Goal: Transaction & Acquisition: Obtain resource

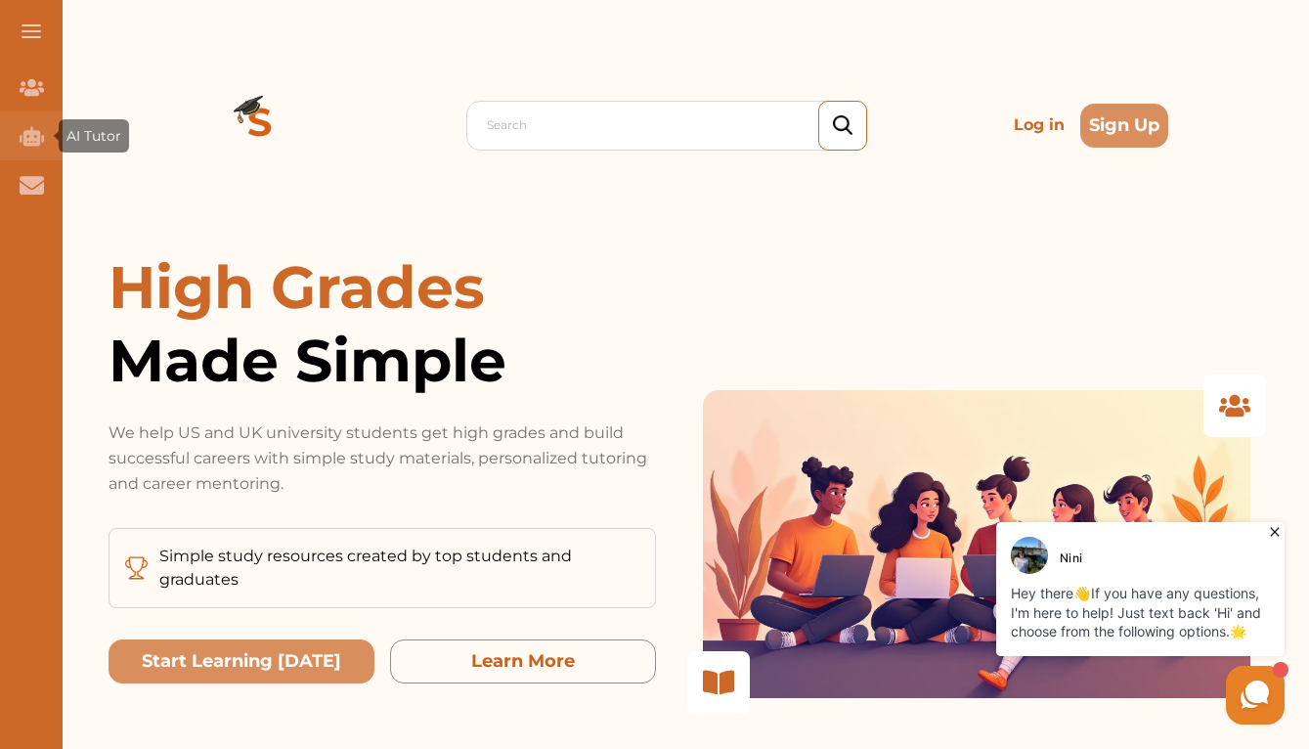
click at [33, 138] on icon "AI Tutor (Coming Soon)" at bounding box center [32, 136] width 24 height 20
click at [30, 147] on icon "AI Tutor (Coming Soon)" at bounding box center [32, 136] width 24 height 24
click at [77, 134] on span "AI Tutor" at bounding box center [93, 136] width 55 height 18
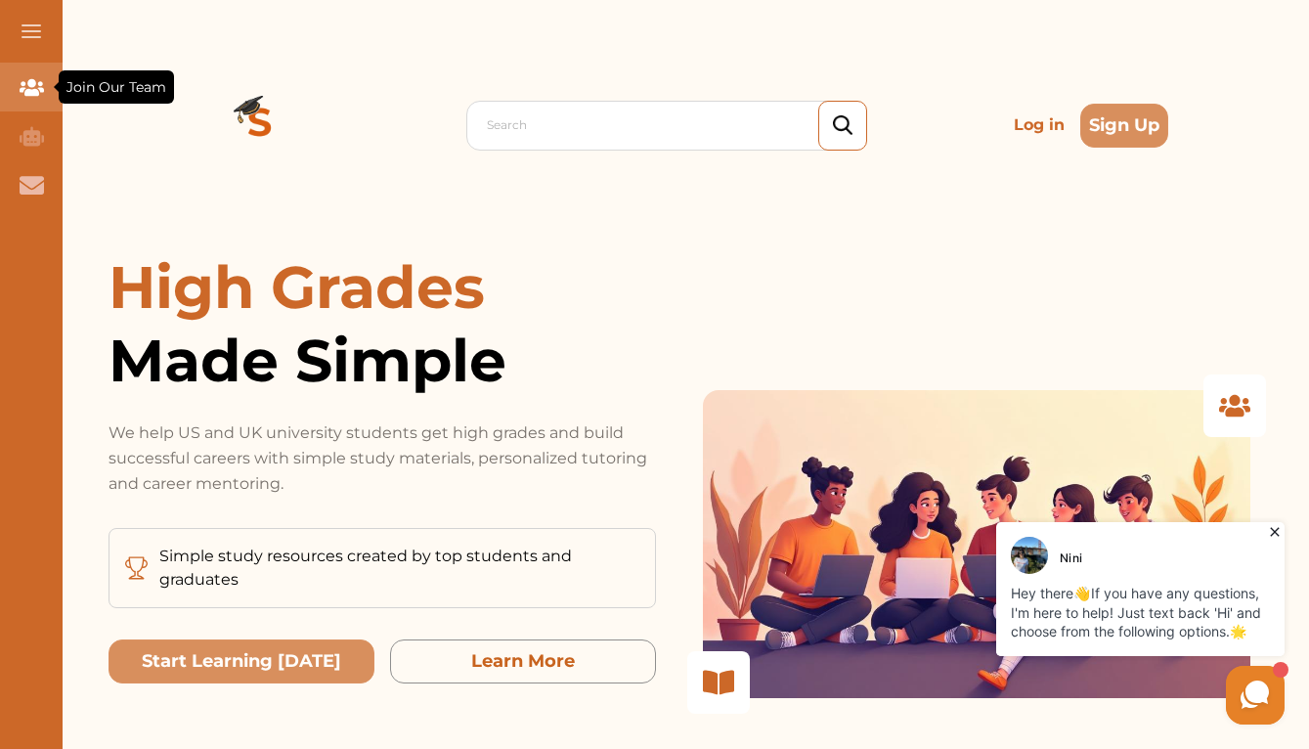
click at [49, 98] on div "Join Our Team" at bounding box center [31, 87] width 63 height 49
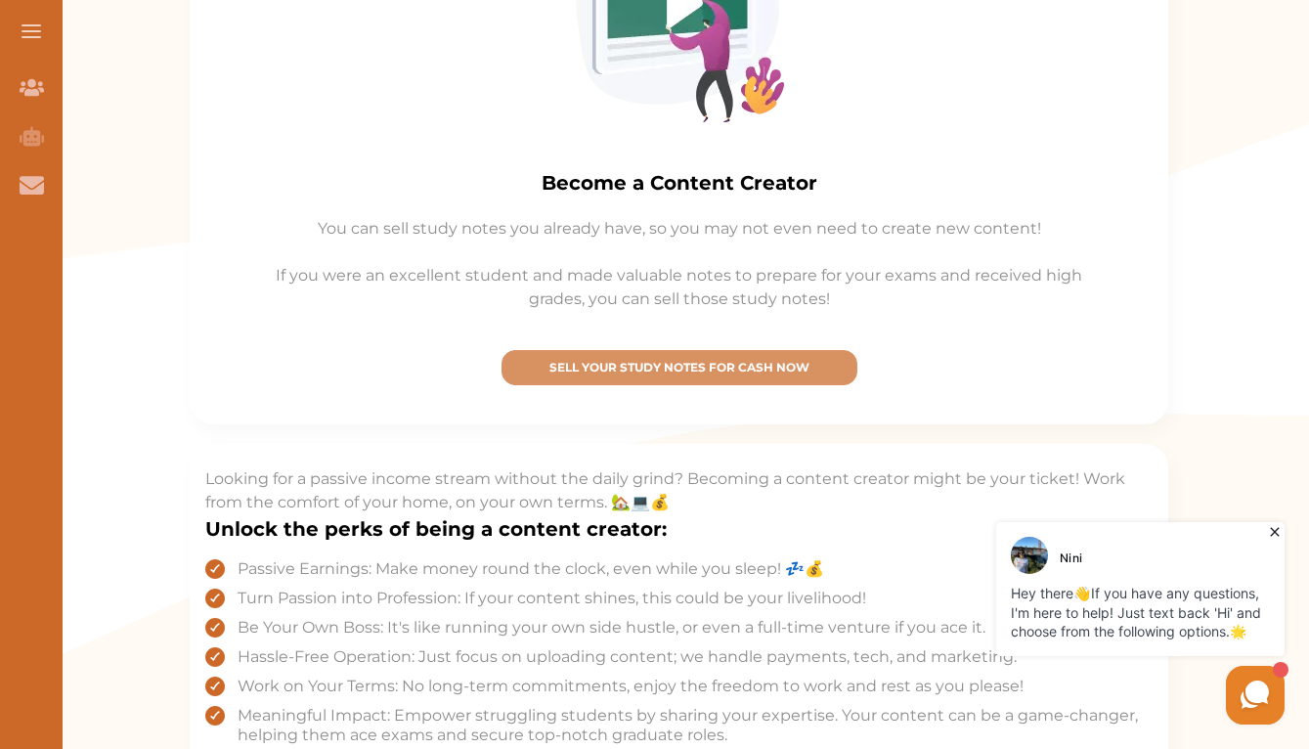
scroll to position [499, 0]
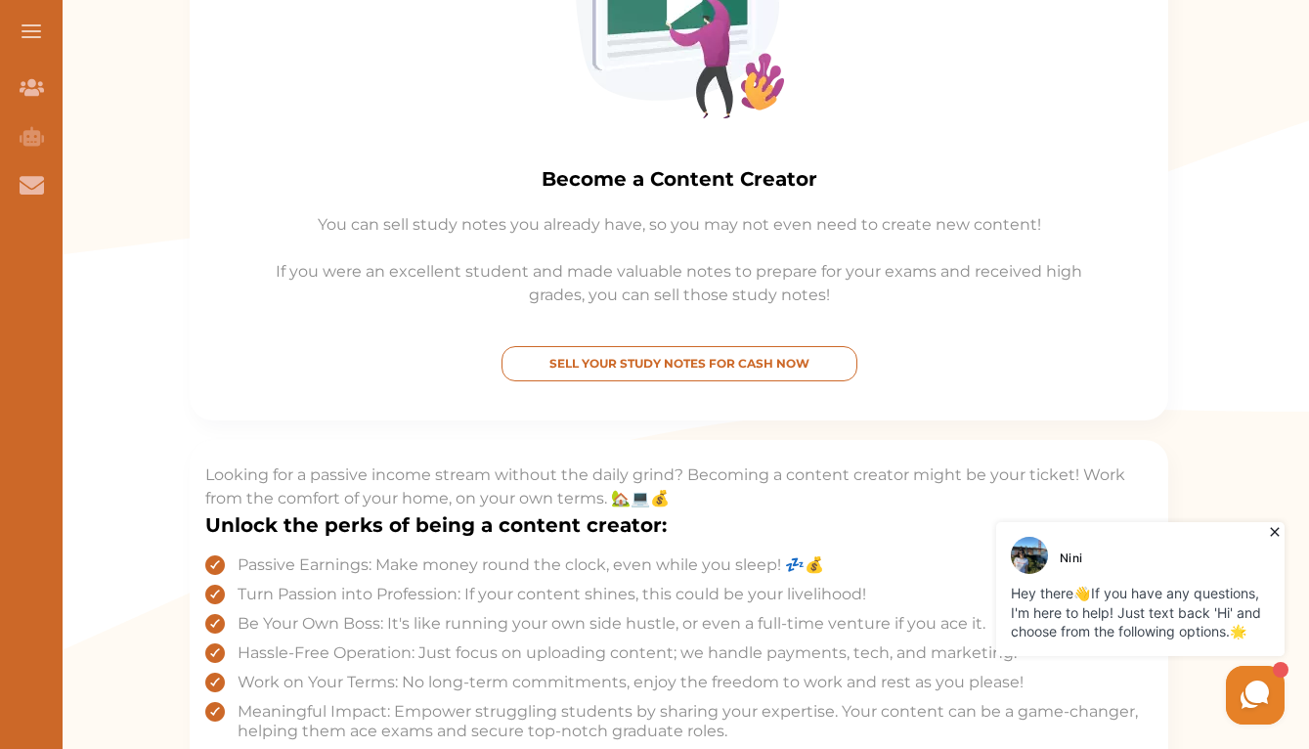
click at [602, 371] on button "SELL YOUR STUDY NOTES FOR CASH NOW" at bounding box center [679, 363] width 356 height 35
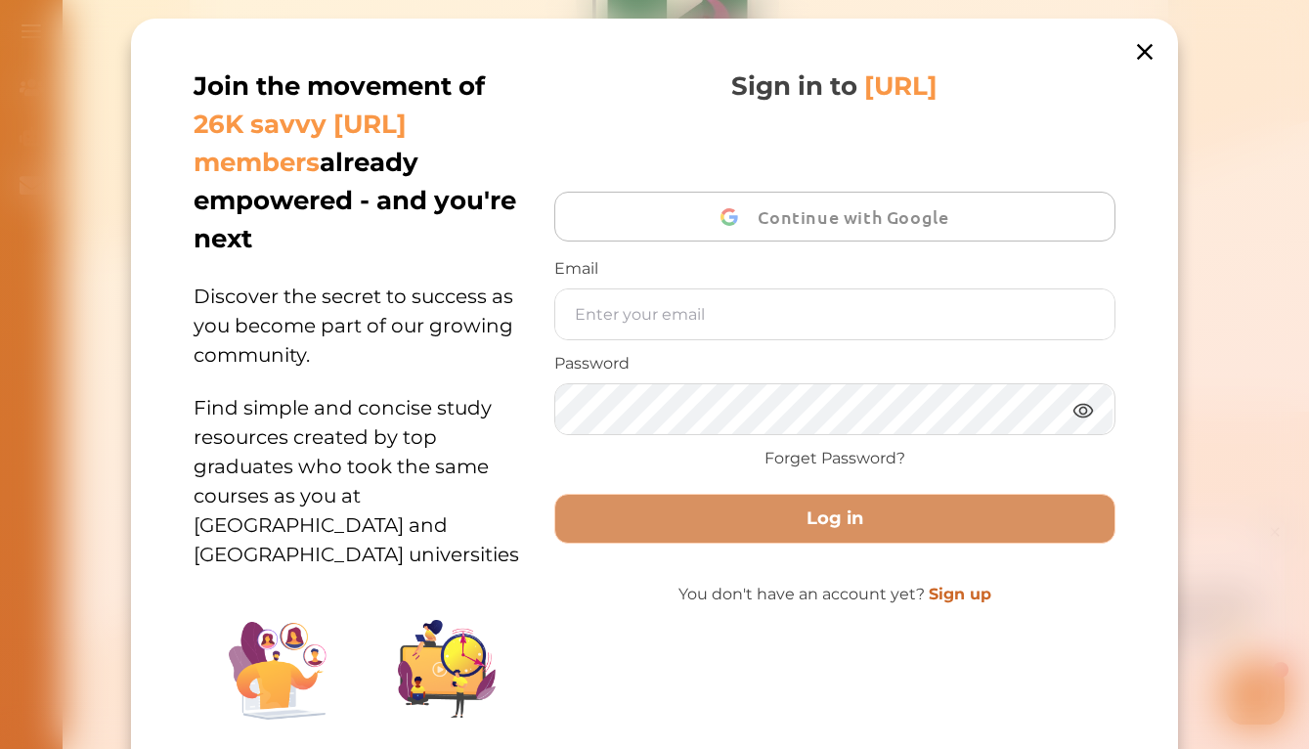
scroll to position [362, 0]
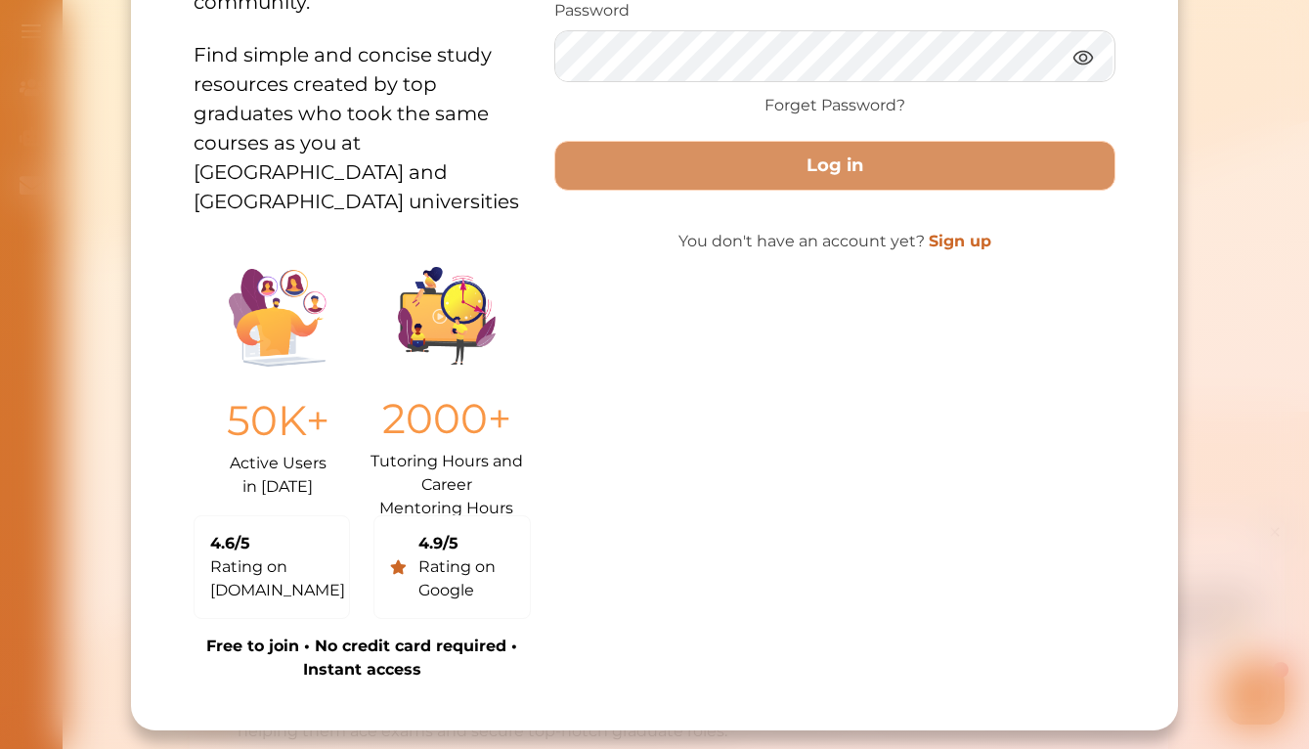
click at [432, 588] on div "Rating on Google" at bounding box center [466, 578] width 96 height 47
